Goal: Task Accomplishment & Management: Manage account settings

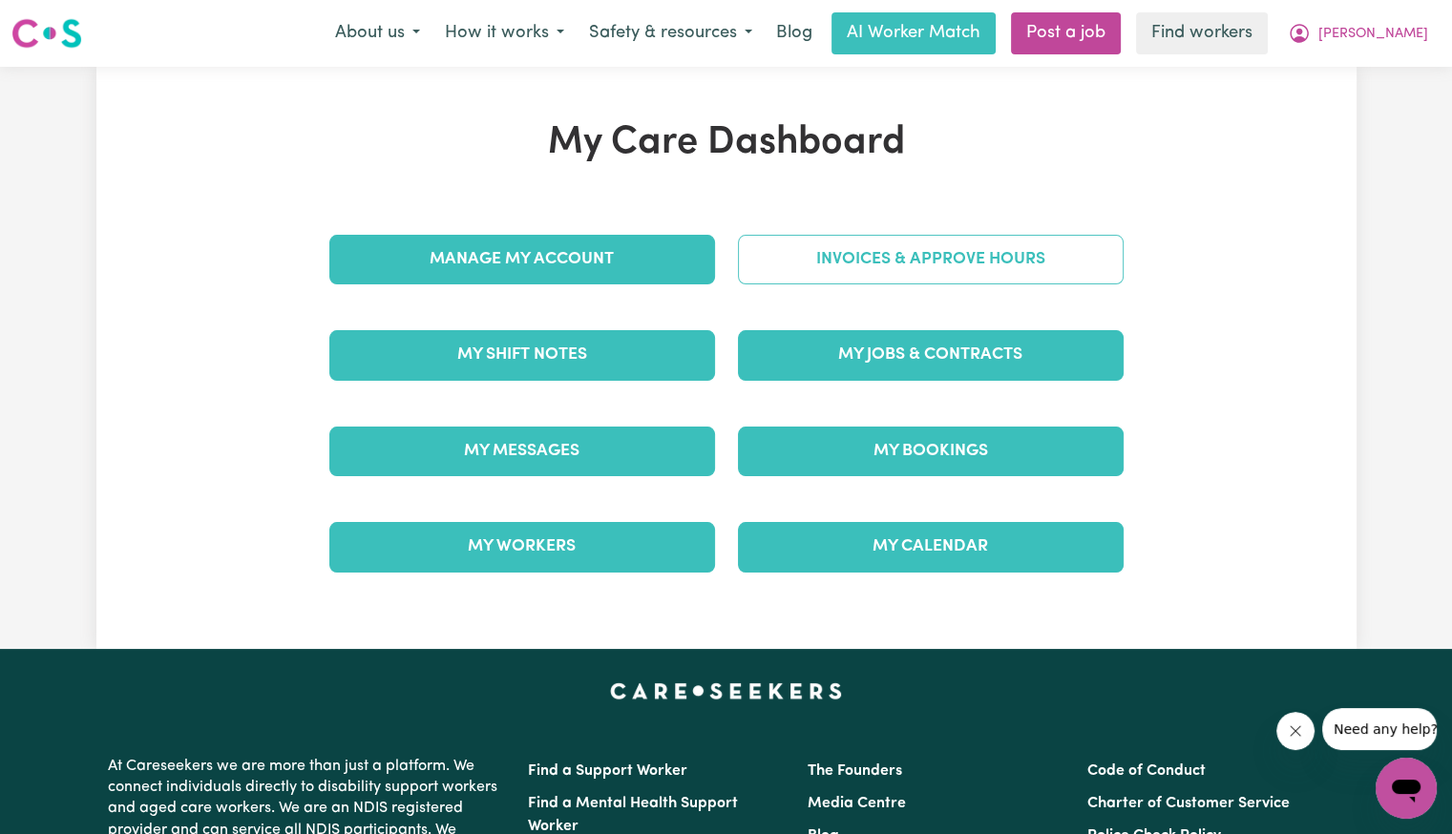
click at [914, 268] on link "Invoices & Approve Hours" at bounding box center [931, 260] width 386 height 50
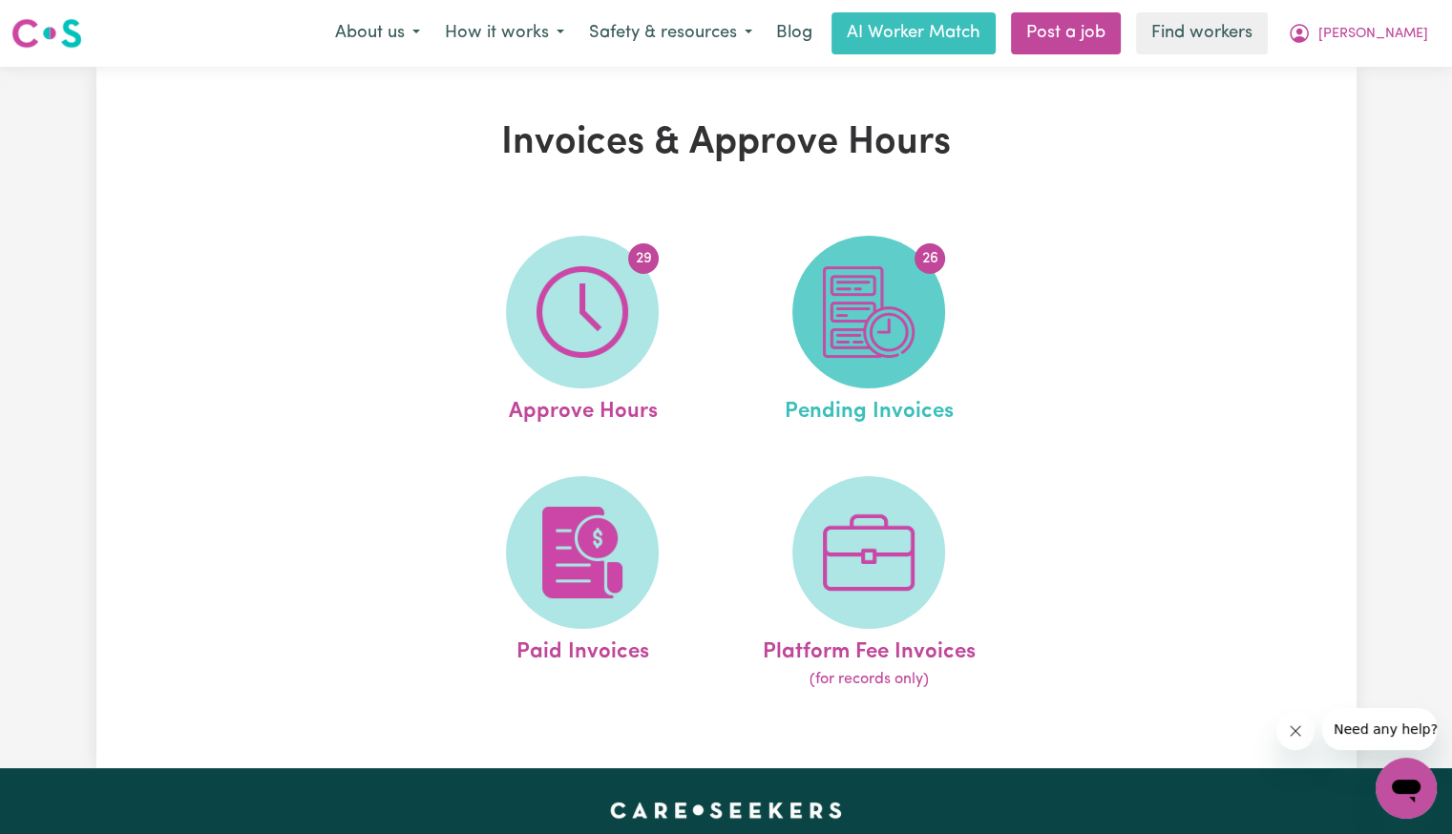
click at [864, 333] on img at bounding box center [869, 312] width 92 height 92
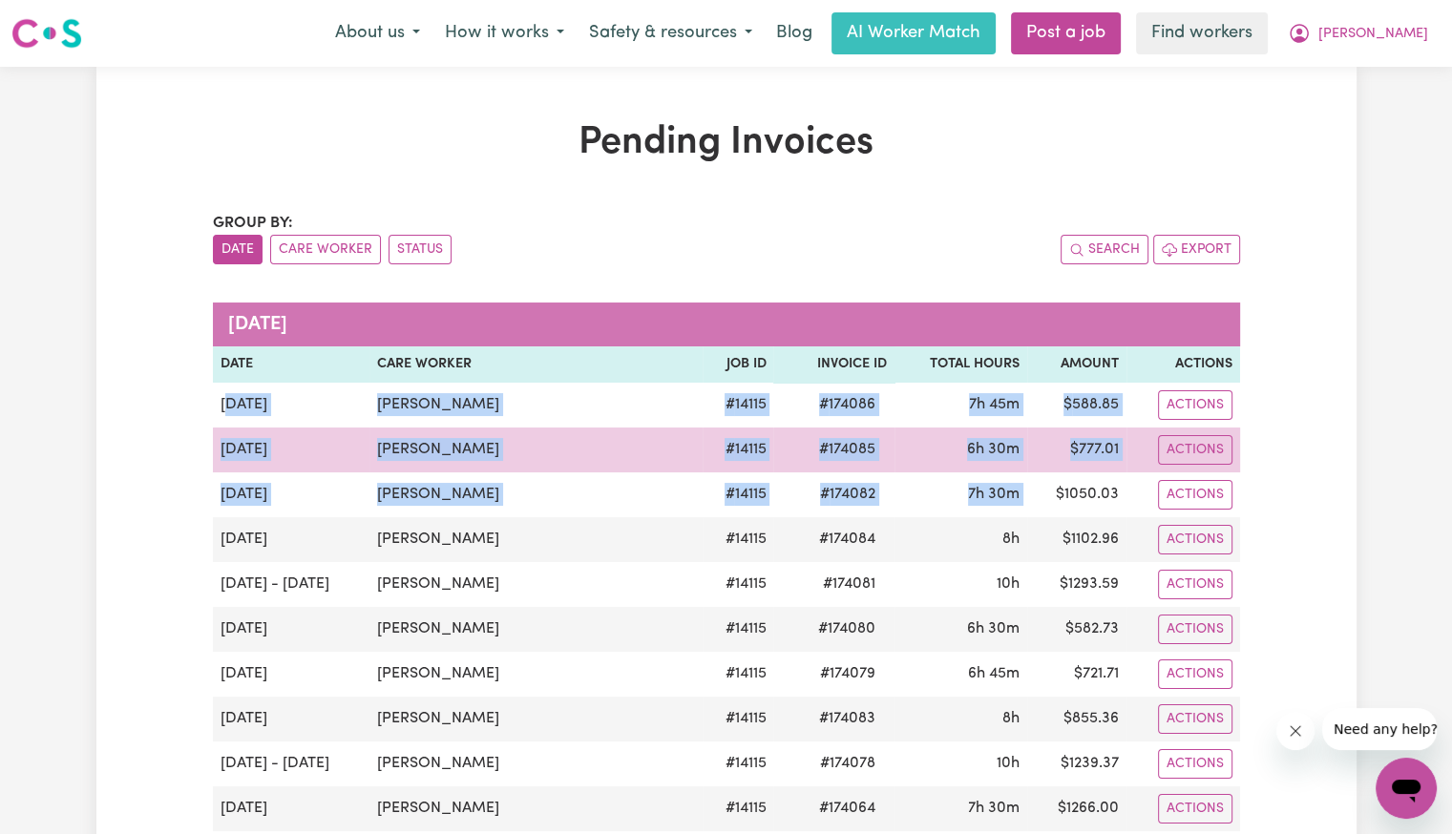
drag, startPoint x: 224, startPoint y: 402, endPoint x: 392, endPoint y: 463, distance: 178.8
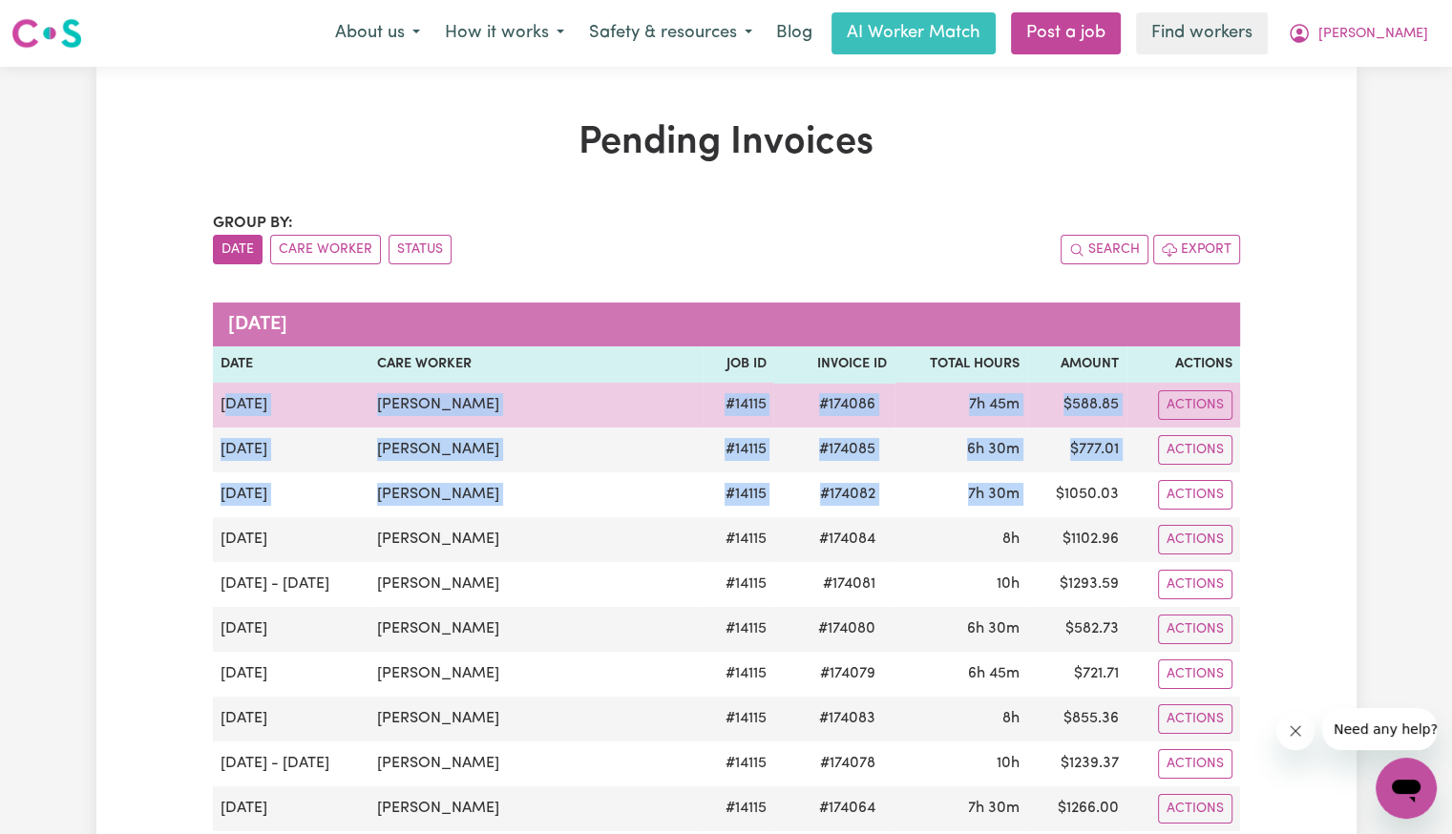
click at [231, 390] on td "[DATE]" at bounding box center [291, 405] width 157 height 45
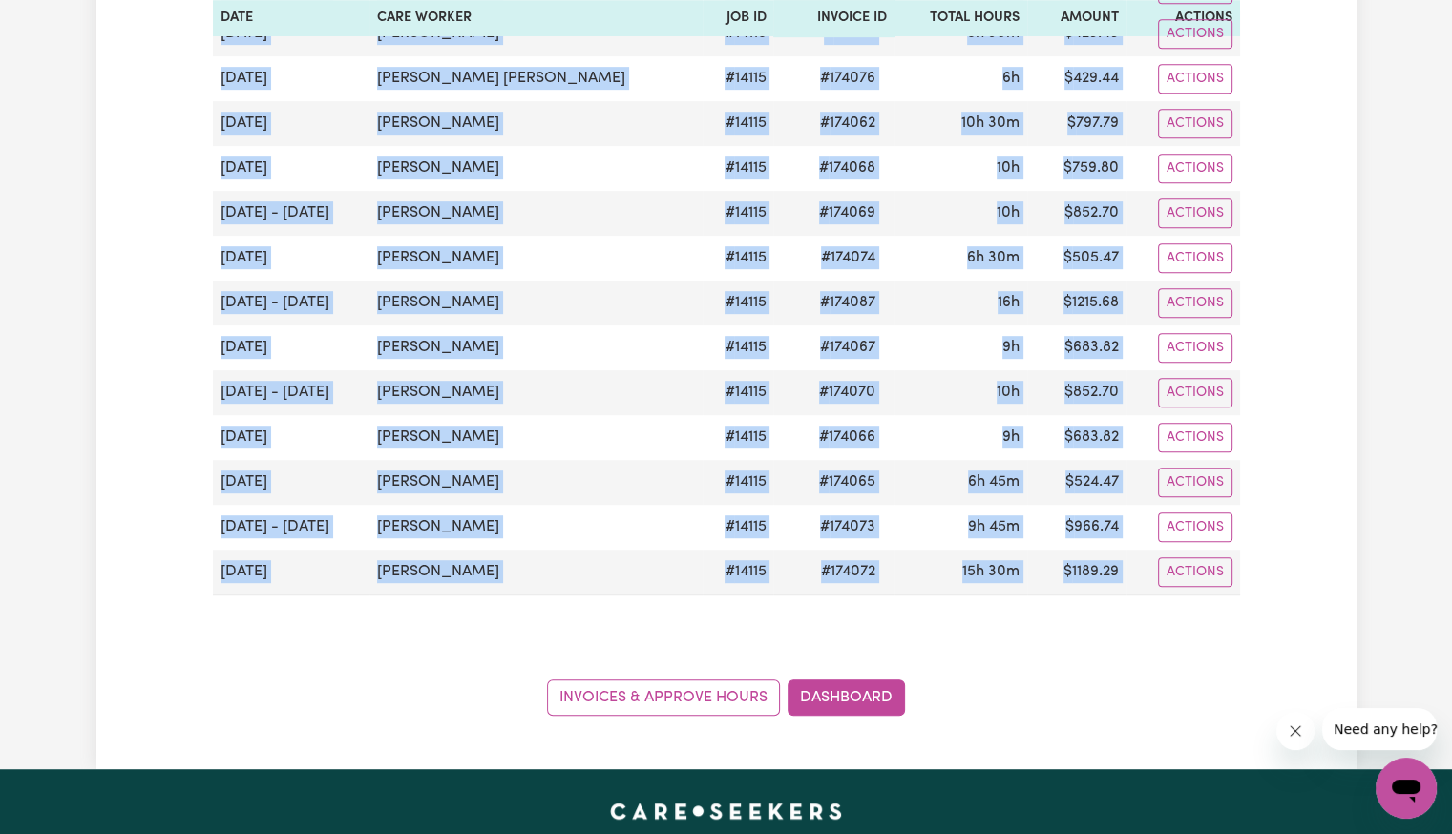
scroll to position [1336, 0]
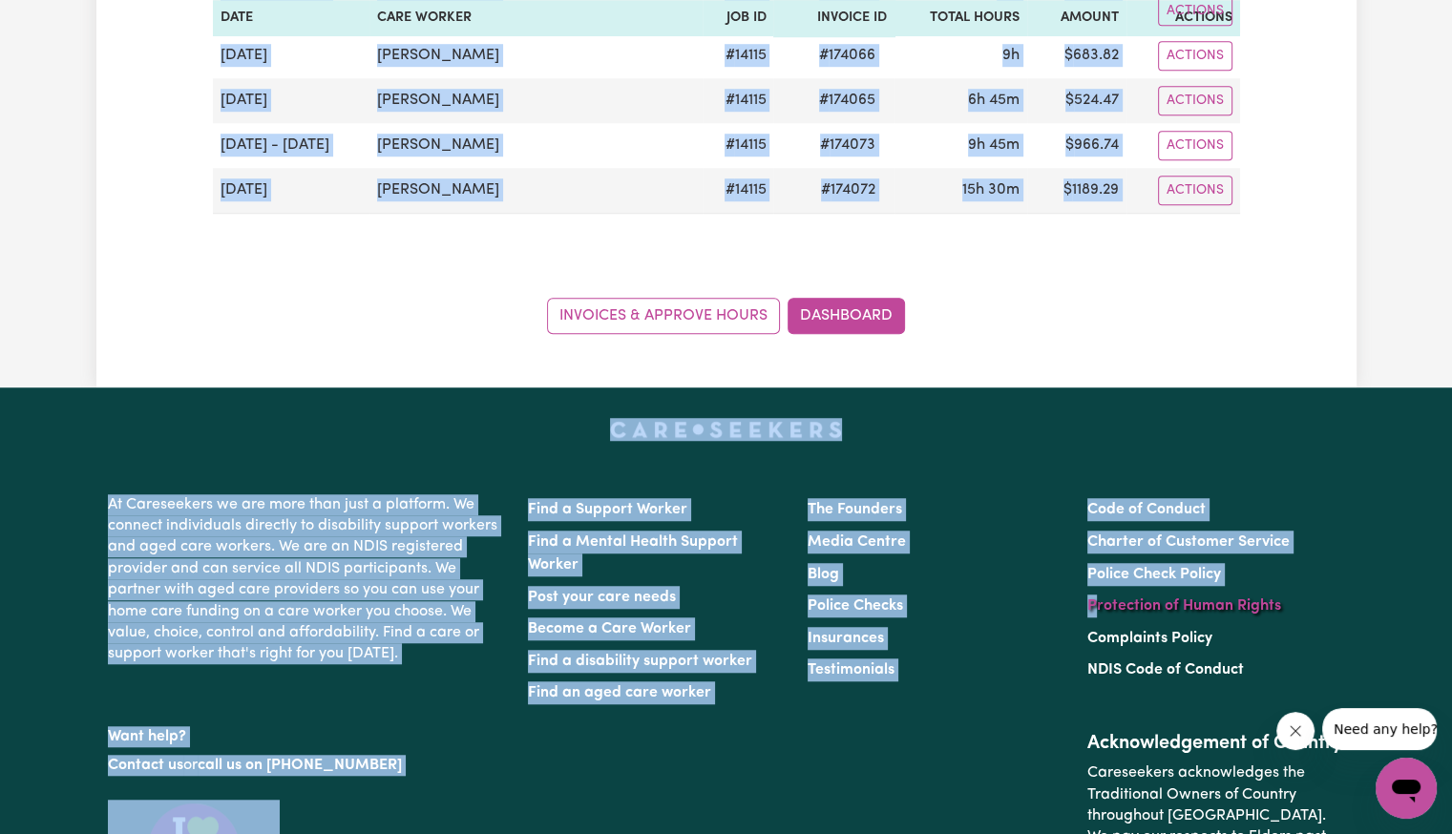
drag, startPoint x: 213, startPoint y: 404, endPoint x: 1096, endPoint y: 604, distance: 905.4
copy div "[DATE] [PERSON_NAME] # 14115 # 174086 7h 45m $ 588.85 Actions [DATE] [PERSON_NA…"
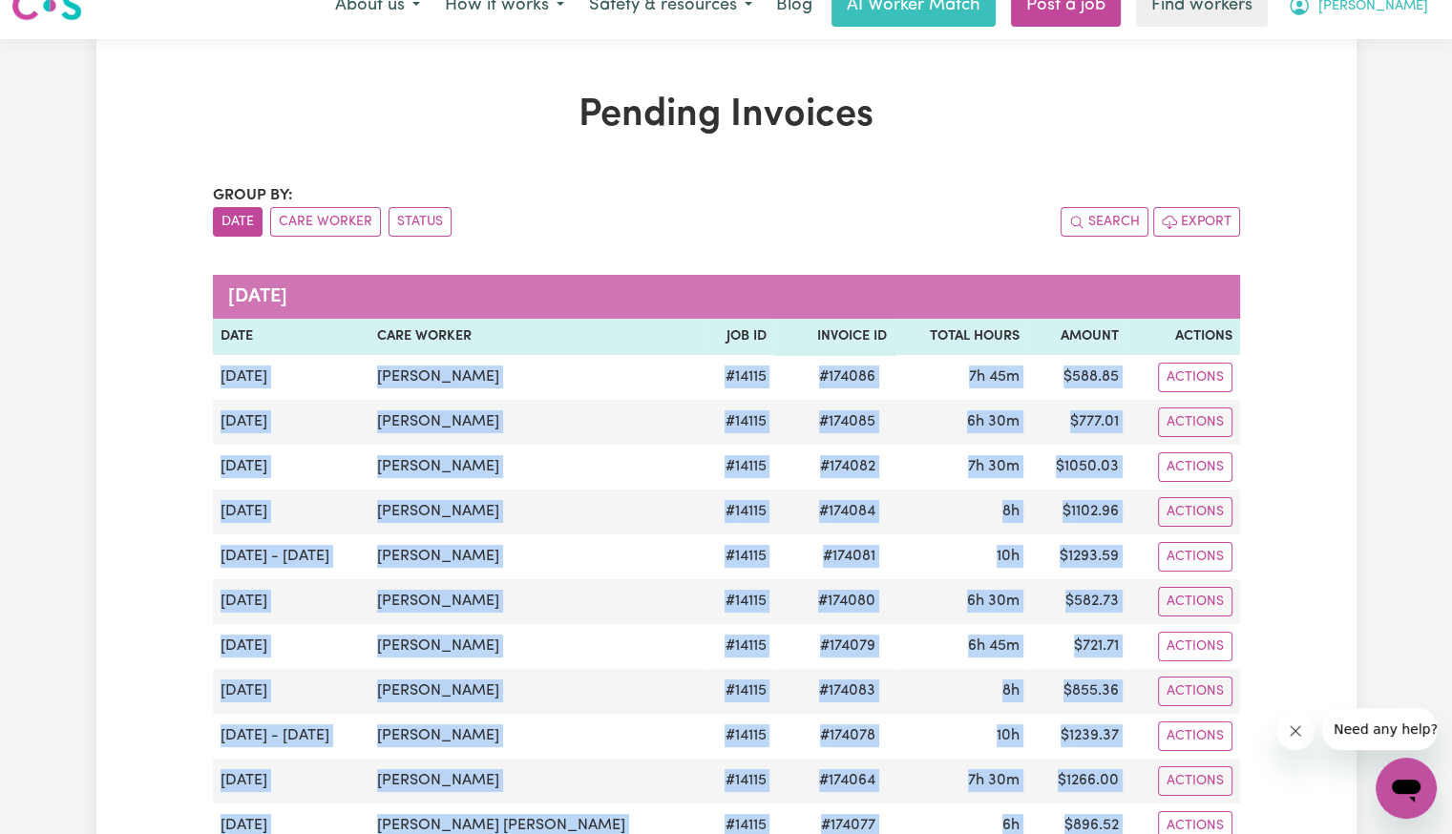
scroll to position [0, 0]
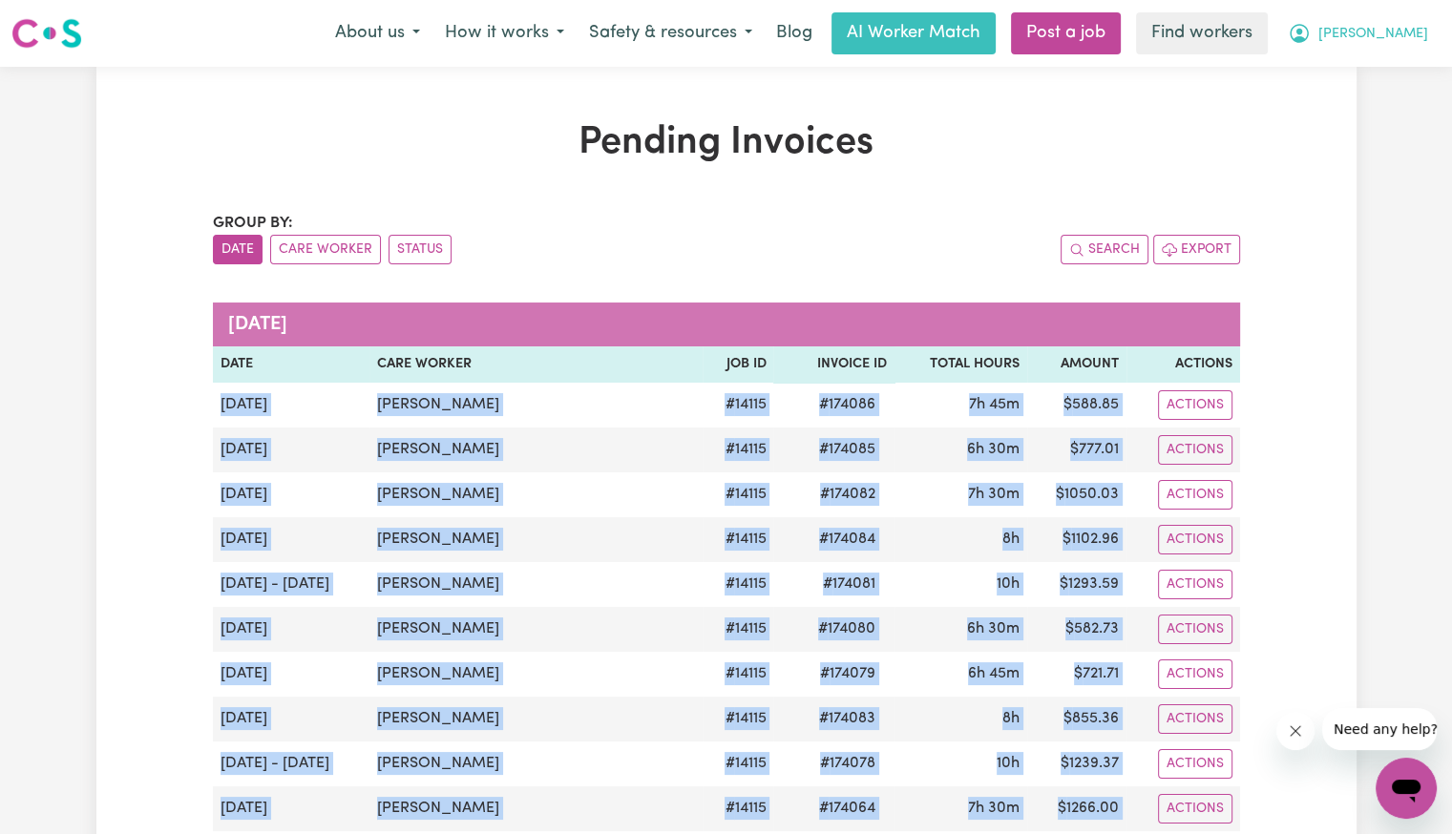
click at [1413, 30] on span "[PERSON_NAME]" at bounding box center [1373, 34] width 110 height 21
click at [1360, 114] on link "Logout" at bounding box center [1364, 110] width 151 height 36
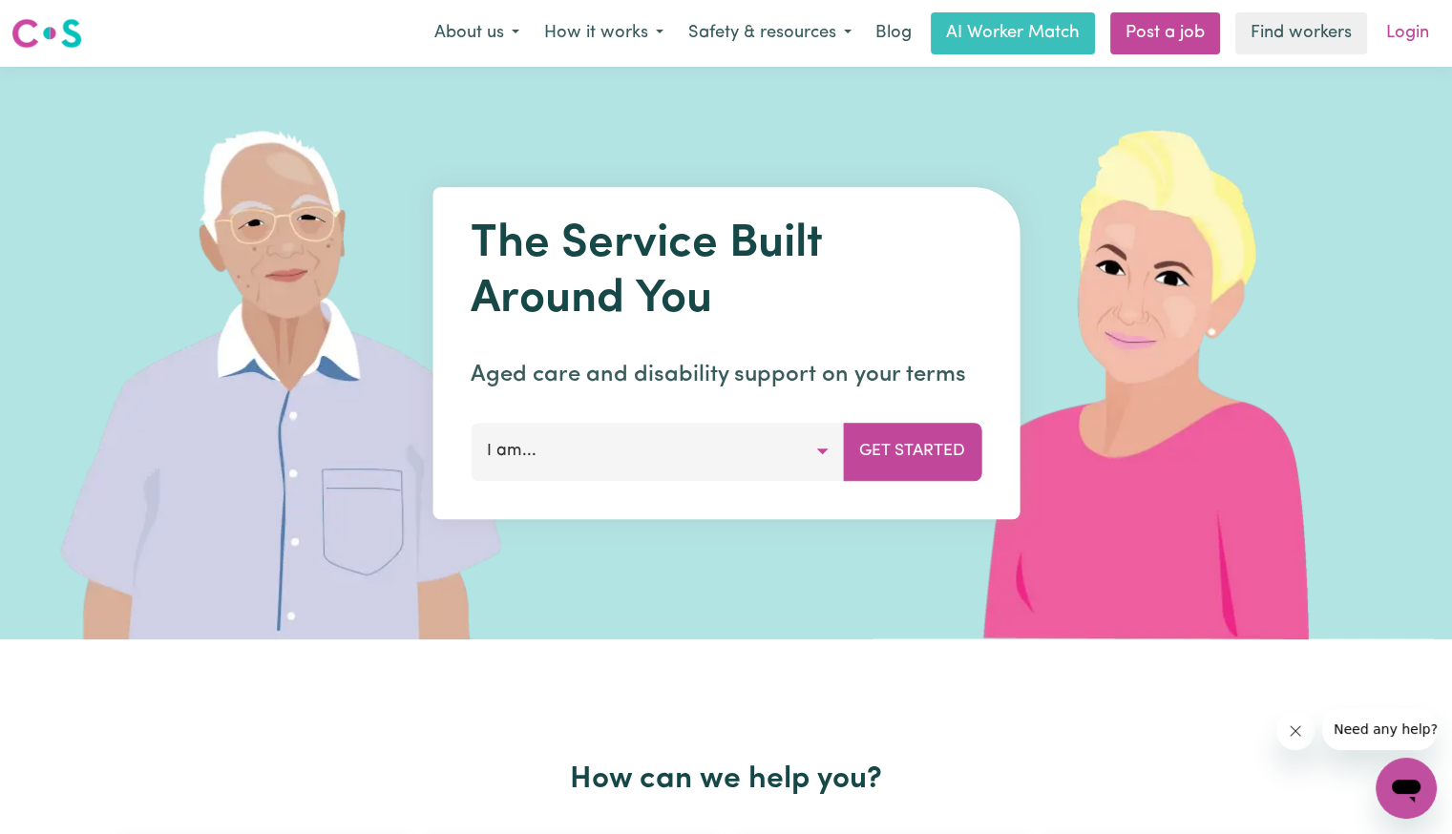
click at [1405, 28] on link "Login" at bounding box center [1407, 33] width 66 height 42
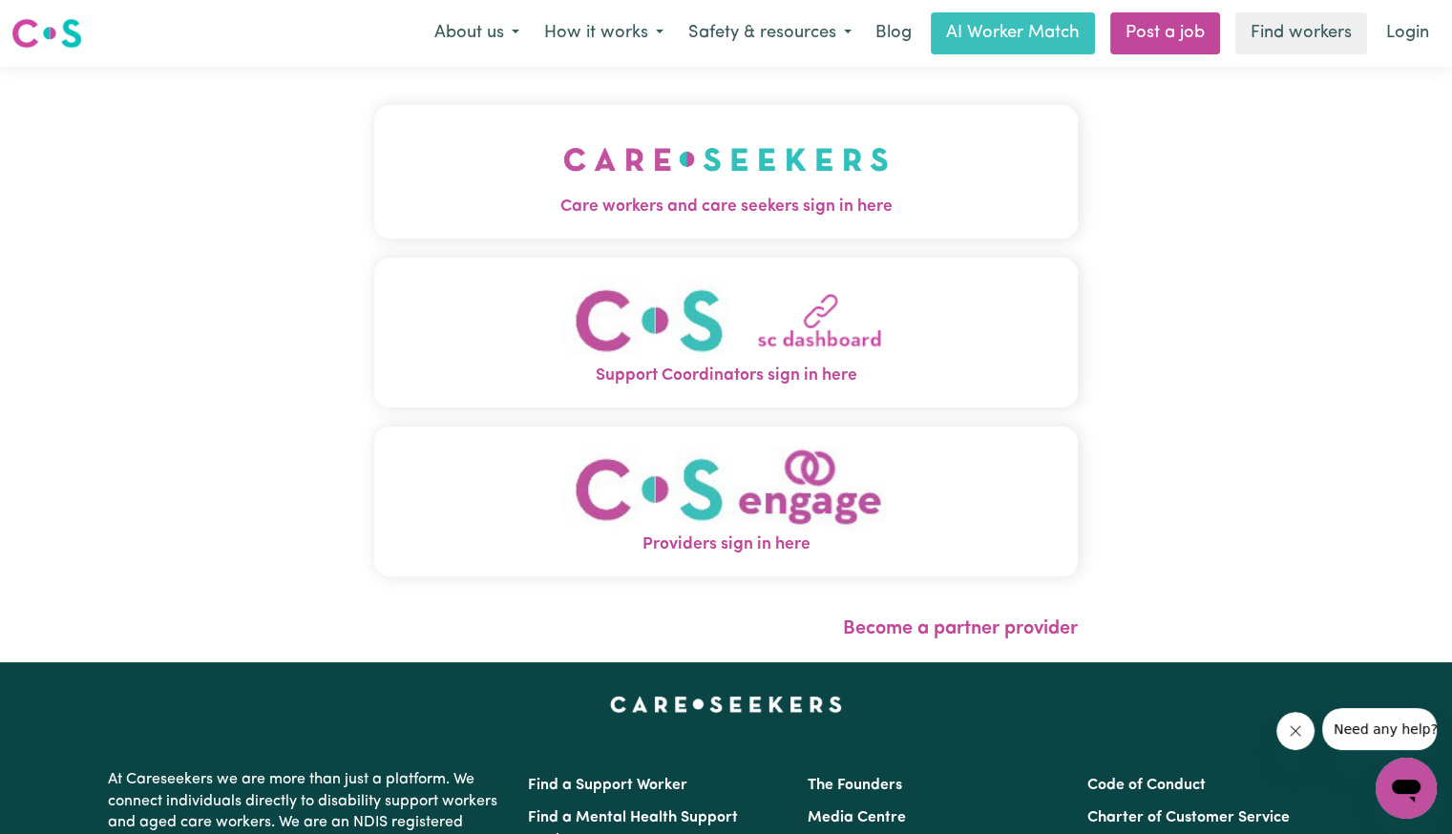
click at [765, 149] on button "Care workers and care seekers sign in here" at bounding box center [725, 172] width 703 height 134
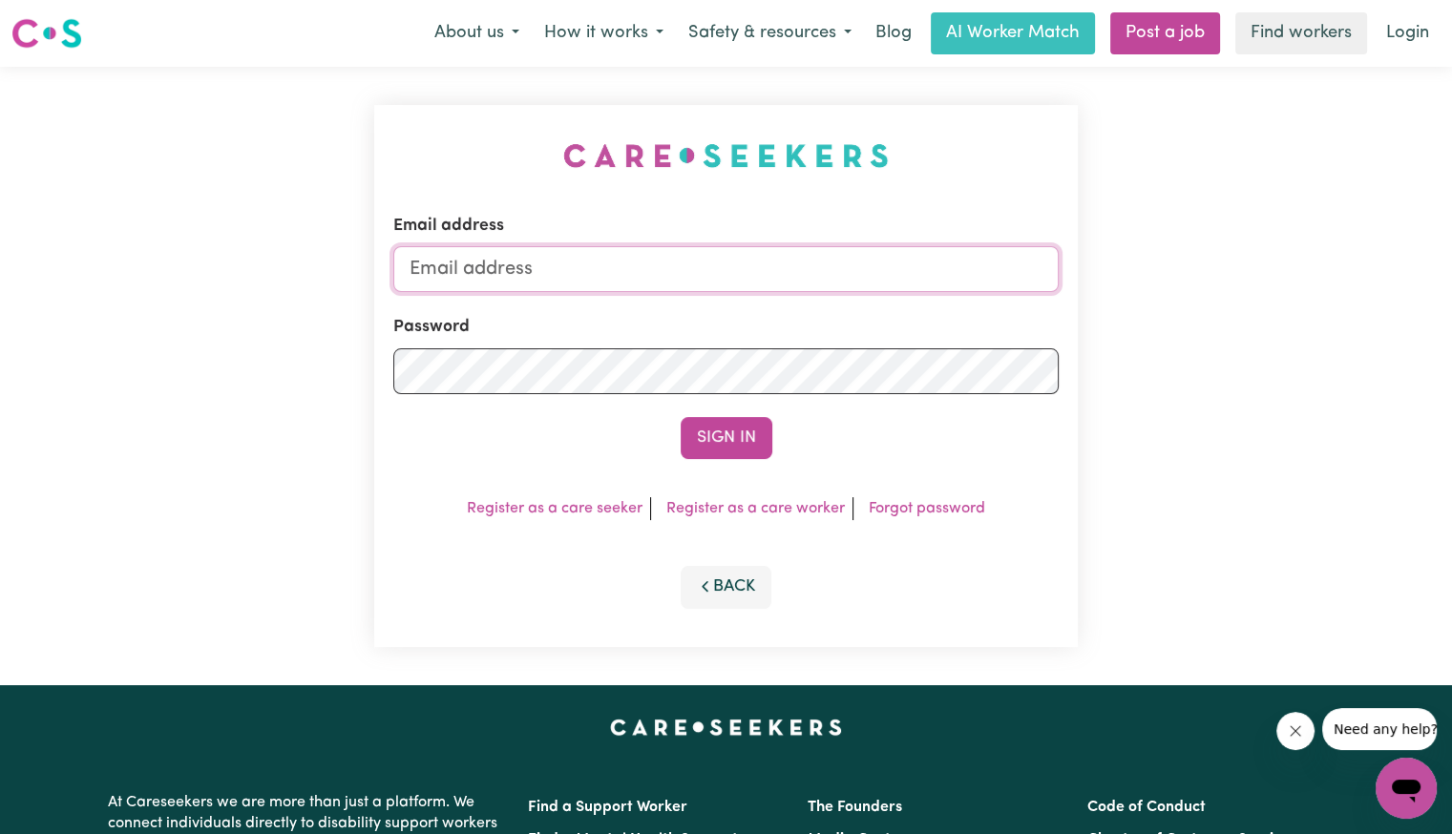
click at [789, 287] on input "Email address" at bounding box center [725, 269] width 665 height 46
type input "[PERSON_NAME][EMAIL_ADDRESS][DOMAIN_NAME]"
click at [681, 417] on button "Sign In" at bounding box center [727, 438] width 92 height 42
